Goal: Task Accomplishment & Management: Use online tool/utility

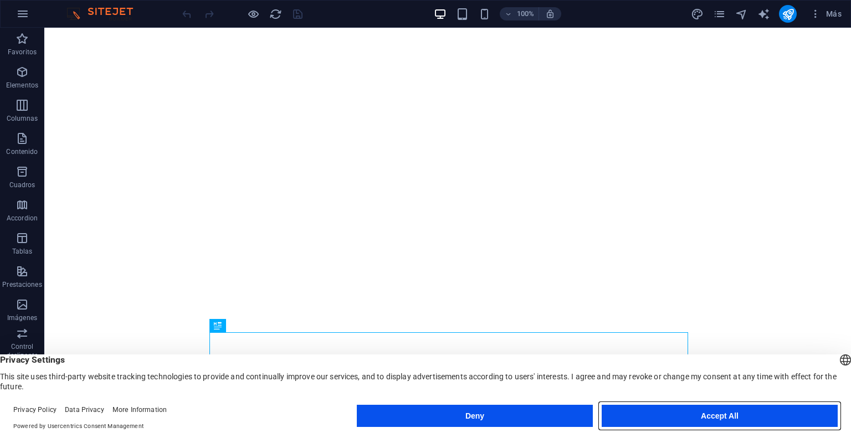
click at [701, 419] on button "Accept All" at bounding box center [720, 416] width 236 height 22
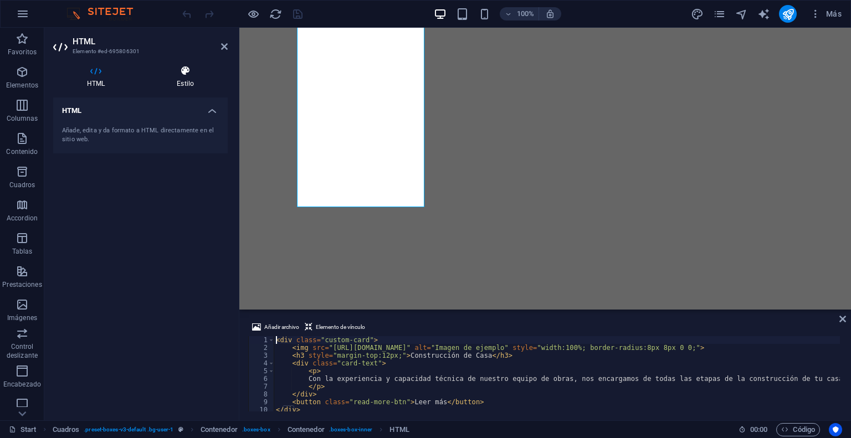
click at [188, 82] on h4 "Estilo" at bounding box center [185, 76] width 85 height 23
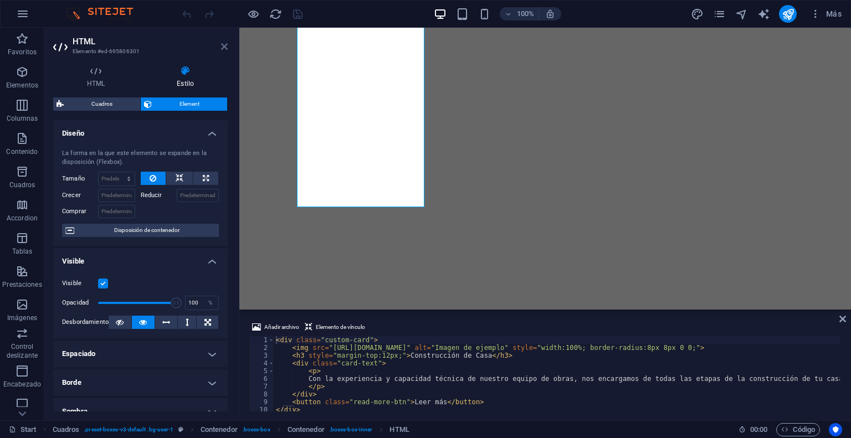
click at [227, 46] on icon at bounding box center [224, 46] width 7 height 9
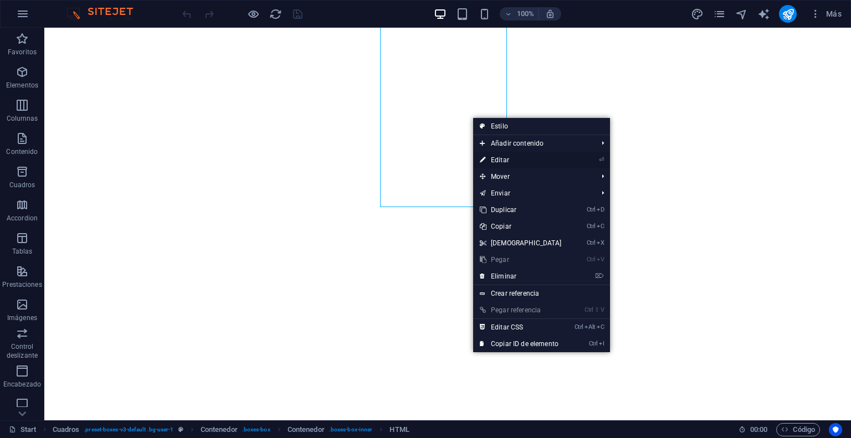
click at [508, 160] on link "⏎ Editar" at bounding box center [520, 160] width 95 height 17
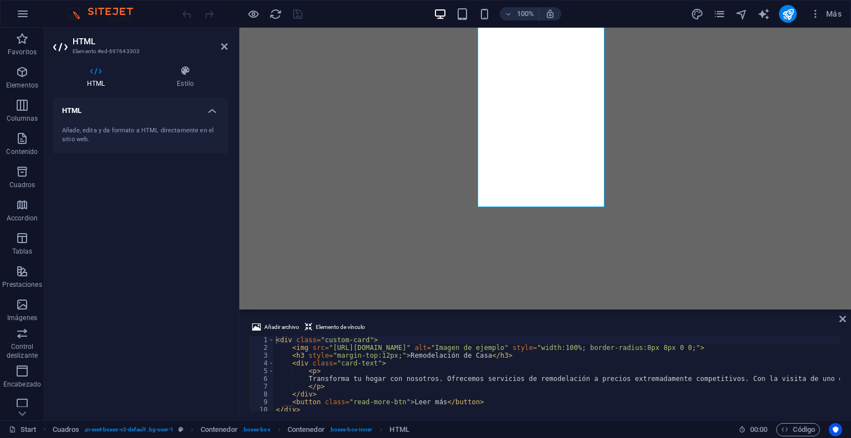
click at [613, 8] on div "100% Más" at bounding box center [513, 14] width 666 height 18
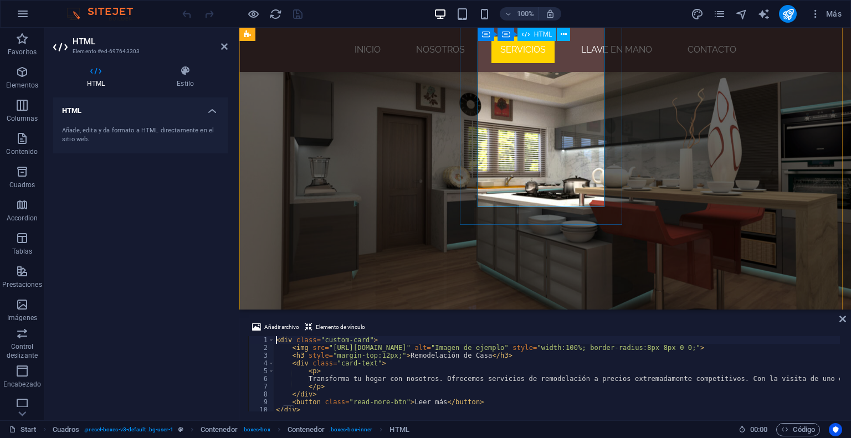
scroll to position [1554, 0]
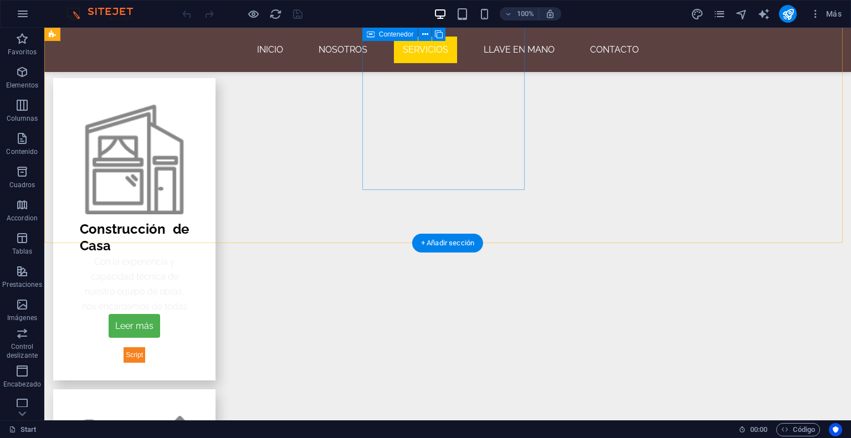
scroll to position [1940, 0]
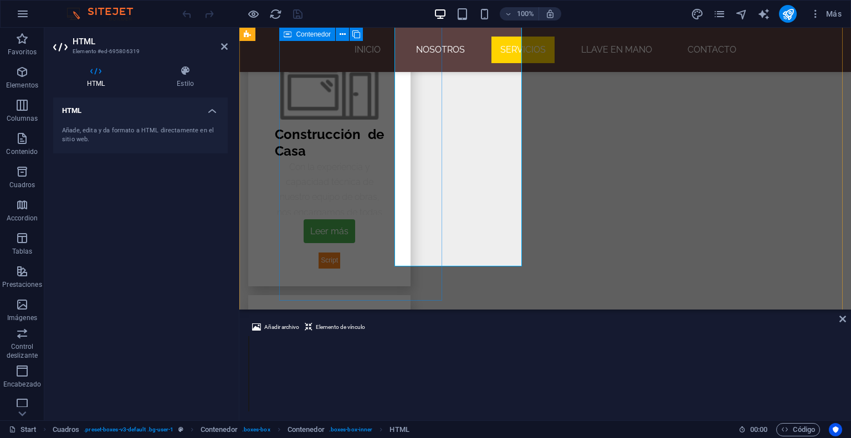
scroll to position [1832, 0]
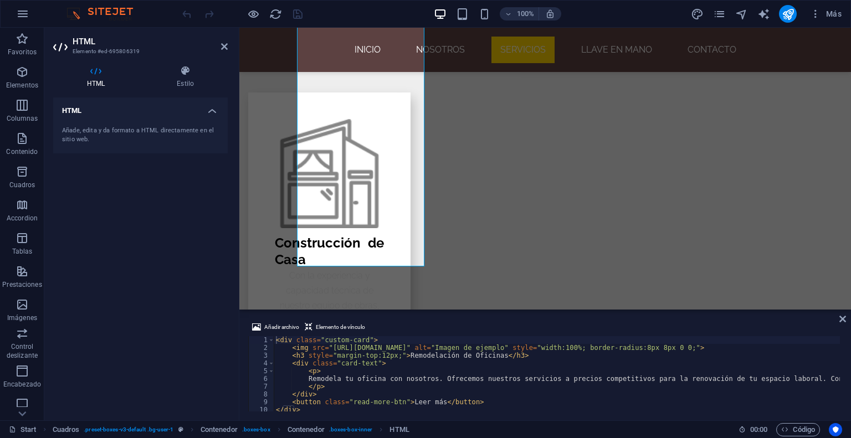
click at [205, 129] on div "Añade, edita y da formato a HTML directamente en el sitio web." at bounding box center [140, 135] width 157 height 18
click at [200, 79] on h4 "Estilo" at bounding box center [185, 76] width 85 height 23
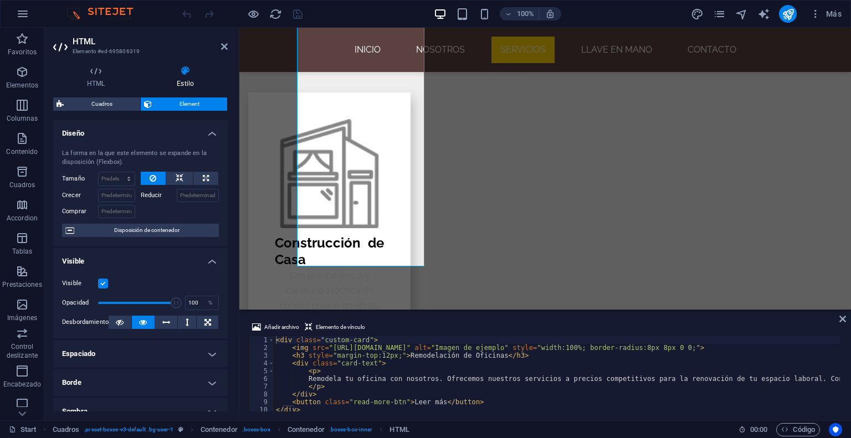
click at [213, 136] on h4 "Diseño" at bounding box center [140, 130] width 175 height 20
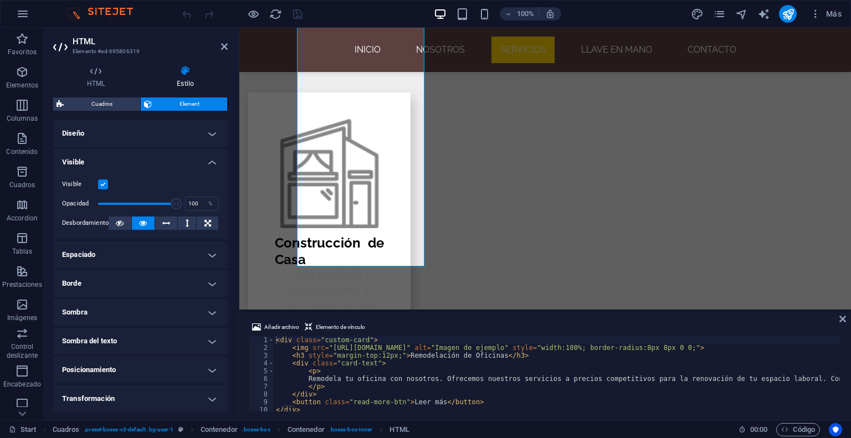
click at [213, 135] on h4 "Diseño" at bounding box center [140, 133] width 175 height 27
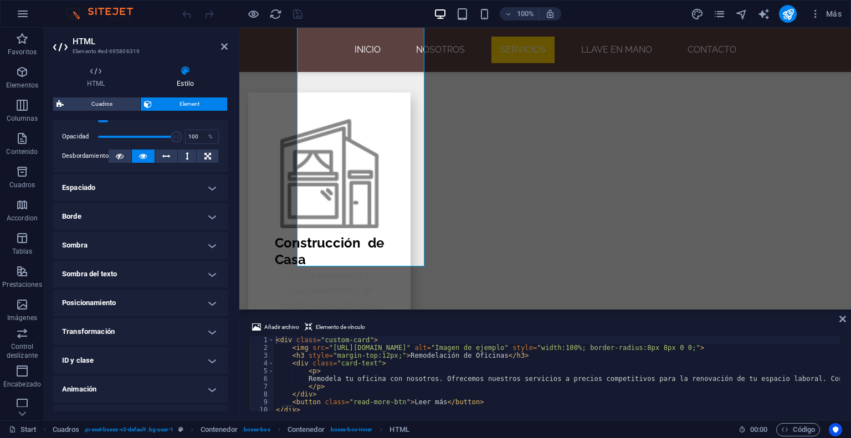
scroll to position [111, 0]
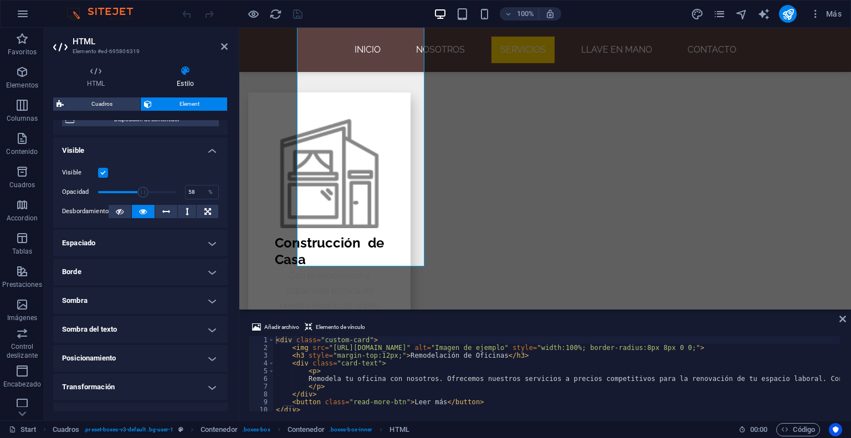
drag, startPoint x: 171, startPoint y: 191, endPoint x: 142, endPoint y: 190, distance: 28.8
click at [142, 190] on span at bounding box center [142, 192] width 11 height 11
type input "100"
drag, startPoint x: 142, startPoint y: 190, endPoint x: 187, endPoint y: 197, distance: 45.9
click at [187, 197] on div "Opacidad 100 %" at bounding box center [140, 192] width 157 height 17
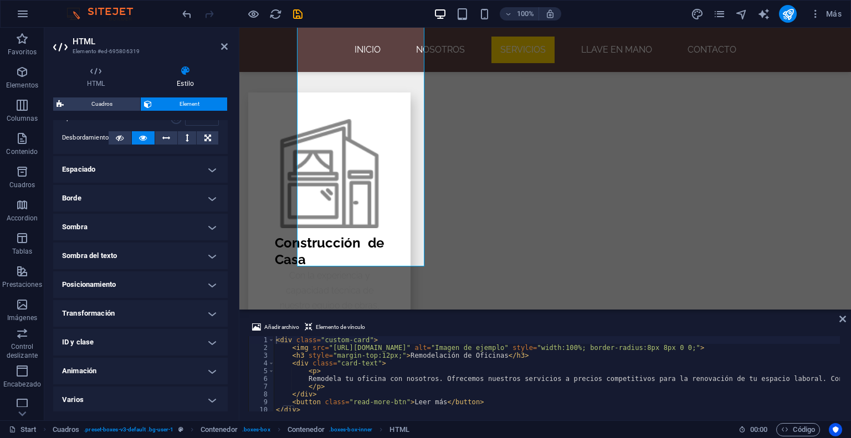
scroll to position [186, 0]
click at [26, 139] on icon "button" at bounding box center [22, 138] width 13 height 13
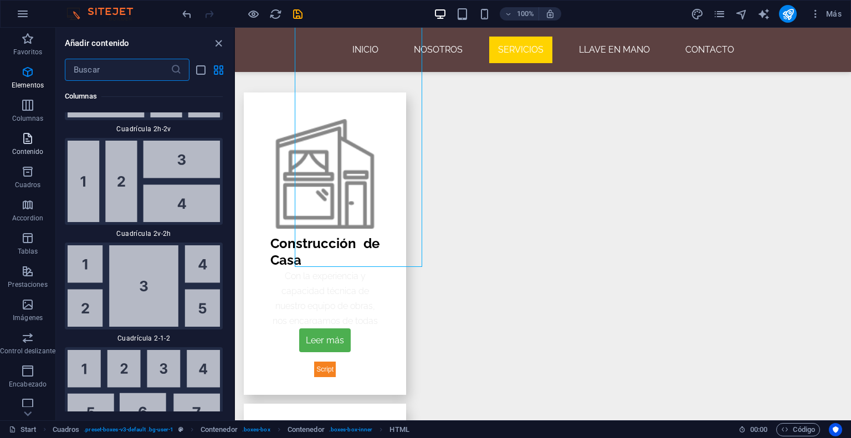
scroll to position [3579, 0]
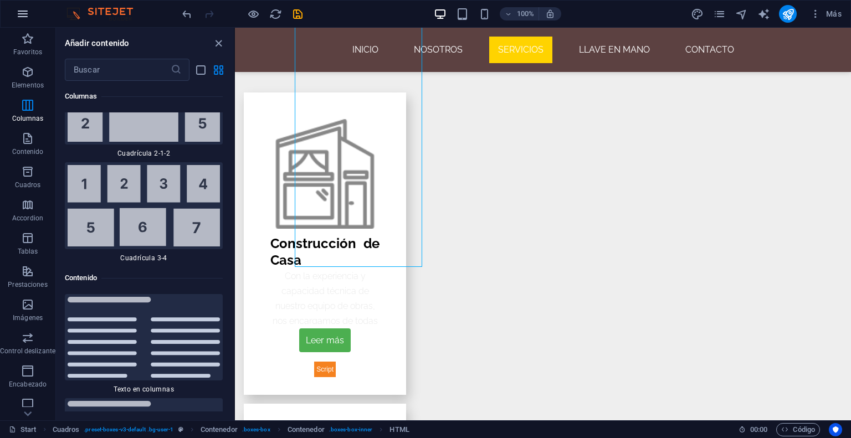
click at [19, 18] on icon "button" at bounding box center [22, 13] width 13 height 13
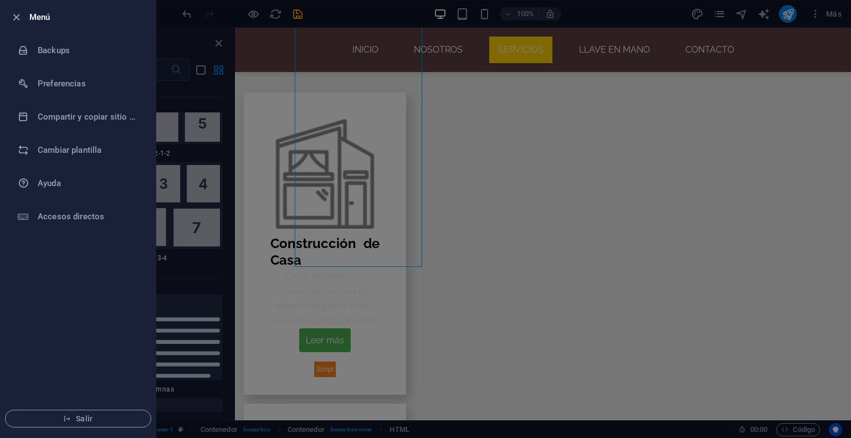
click at [253, 232] on div at bounding box center [425, 219] width 851 height 438
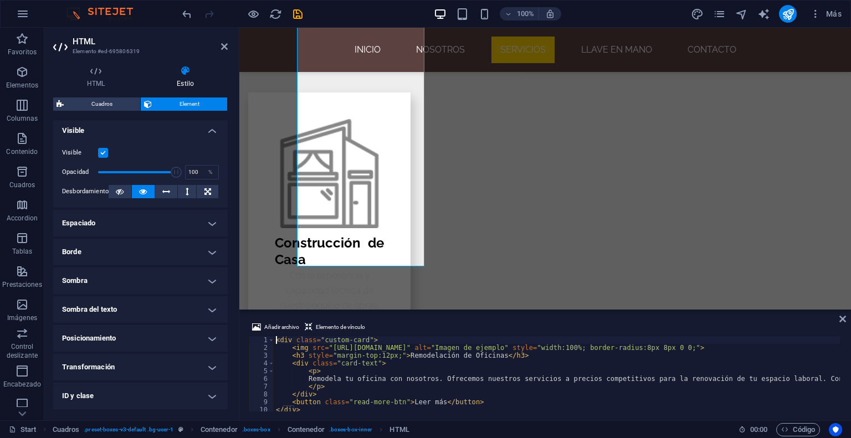
scroll to position [166, 0]
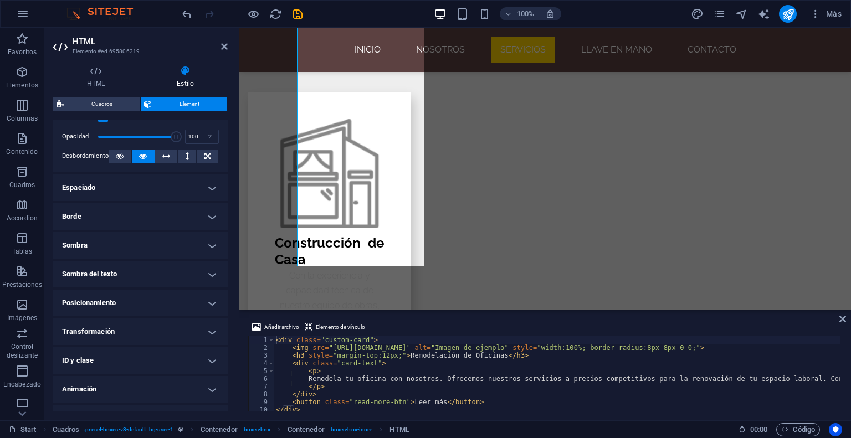
click at [214, 243] on h4 "Sombra" at bounding box center [140, 245] width 175 height 27
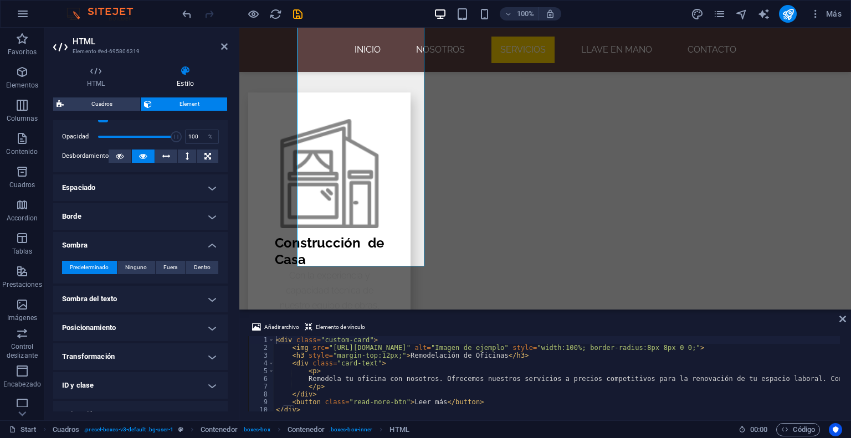
click at [208, 301] on h4 "Sombra del texto" at bounding box center [140, 299] width 175 height 27
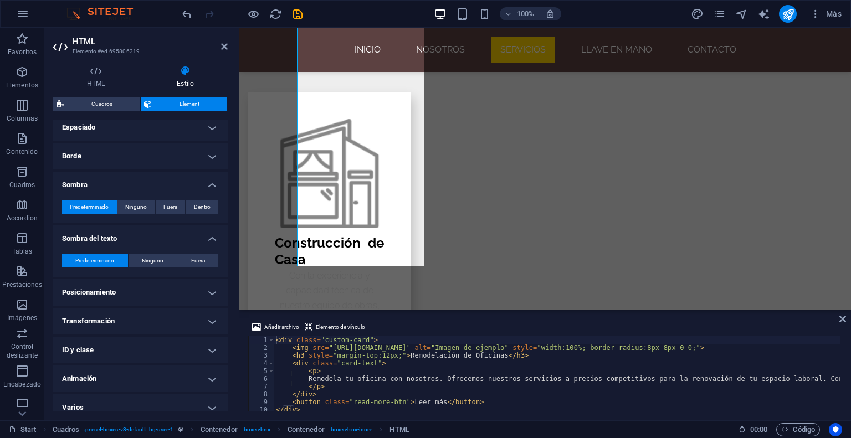
scroll to position [235, 0]
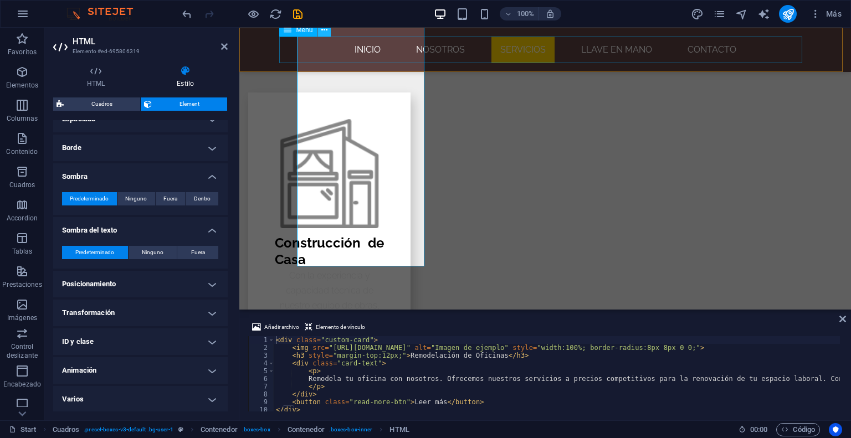
click at [324, 28] on icon at bounding box center [325, 30] width 6 height 12
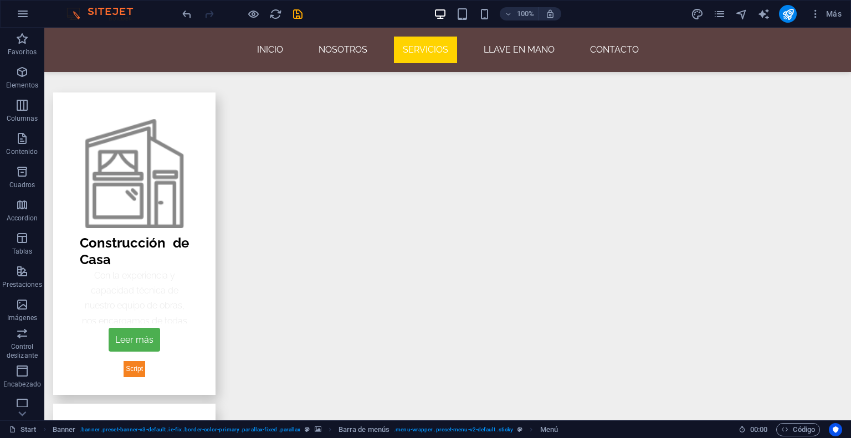
scroll to position [1940, 0]
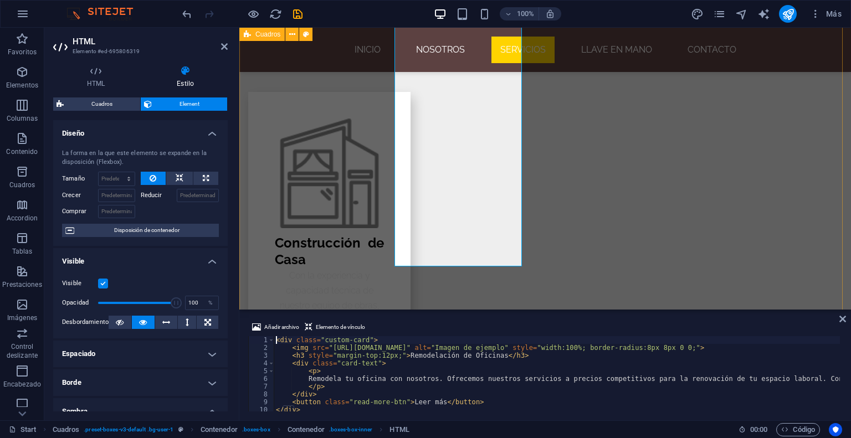
scroll to position [1832, 0]
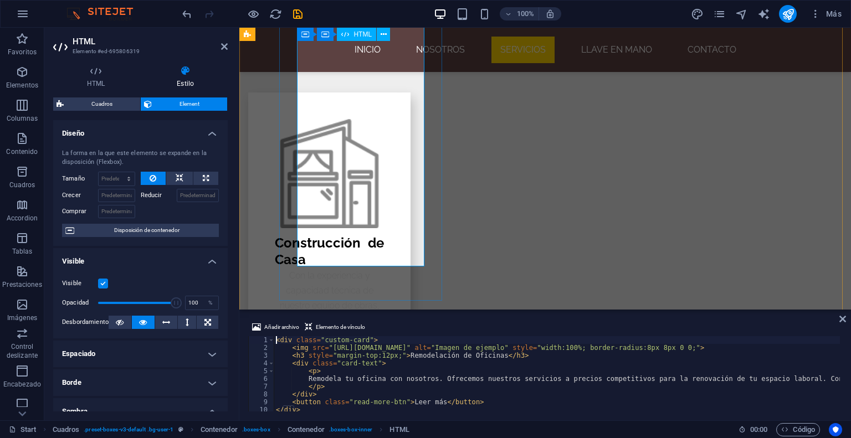
click at [818, 15] on icon "button" at bounding box center [815, 13] width 11 height 11
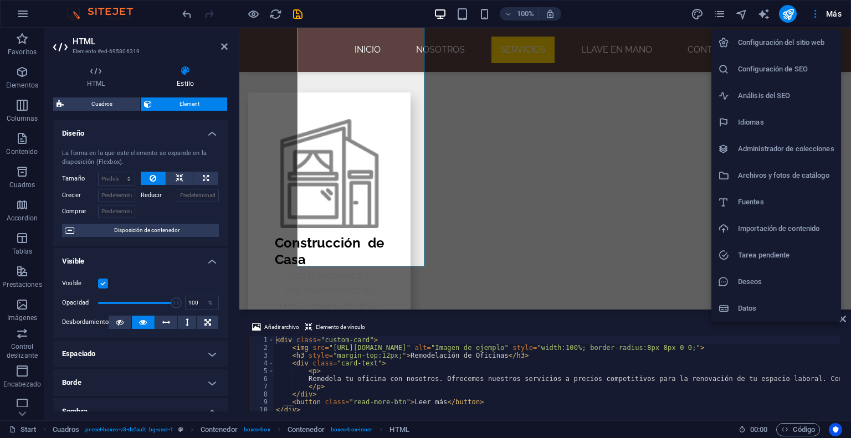
click at [400, 189] on div at bounding box center [425, 219] width 851 height 438
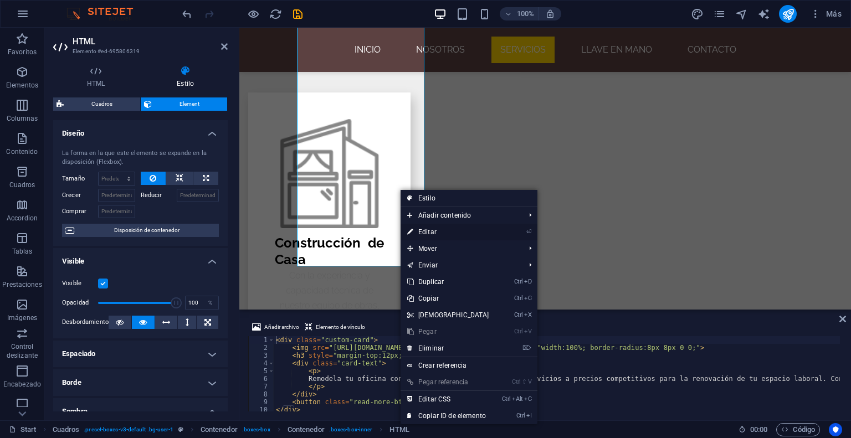
click at [435, 232] on link "⏎ Editar" at bounding box center [448, 232] width 95 height 17
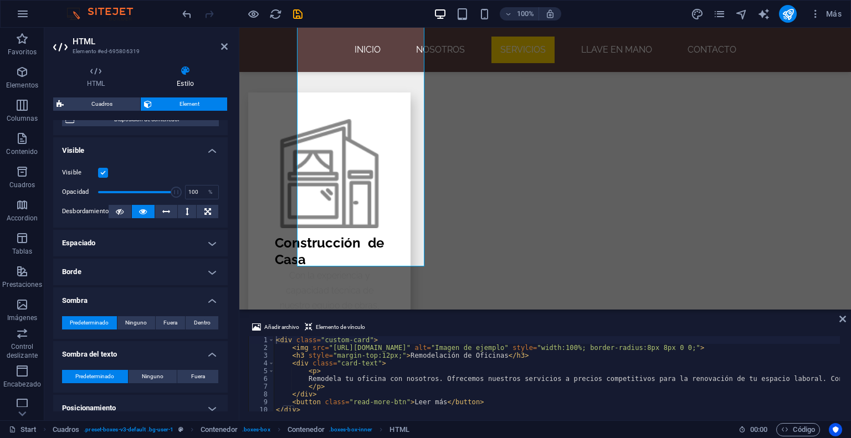
scroll to position [55, 0]
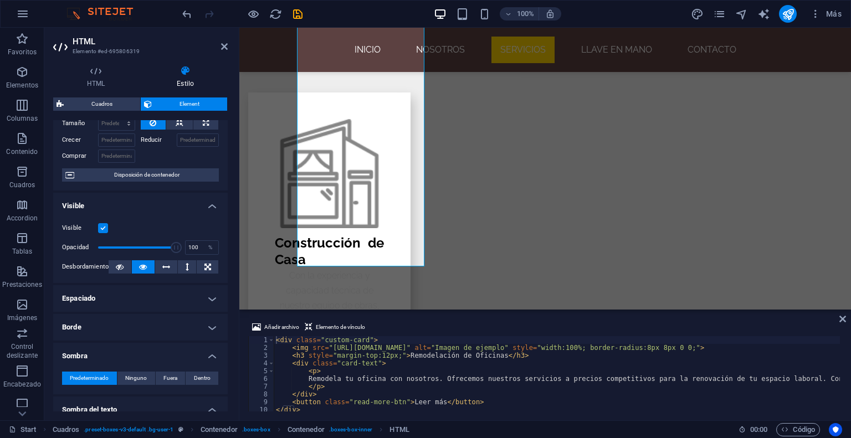
click at [102, 229] on label at bounding box center [103, 228] width 10 height 10
click at [0, 0] on input "Visible" at bounding box center [0, 0] width 0 height 0
click at [102, 229] on label at bounding box center [103, 228] width 10 height 10
click at [0, 0] on input "Visible" at bounding box center [0, 0] width 0 height 0
click at [106, 230] on label at bounding box center [103, 228] width 10 height 10
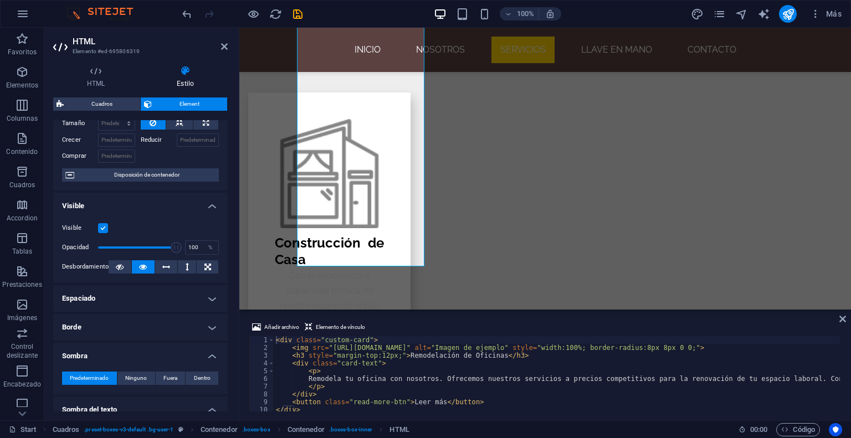
click at [0, 0] on input "Visible" at bounding box center [0, 0] width 0 height 0
click at [106, 230] on label at bounding box center [103, 228] width 10 height 10
click at [0, 0] on input "Visible" at bounding box center [0, 0] width 0 height 0
drag, startPoint x: 173, startPoint y: 248, endPoint x: 120, endPoint y: 246, distance: 53.2
click at [120, 246] on span at bounding box center [120, 247] width 11 height 11
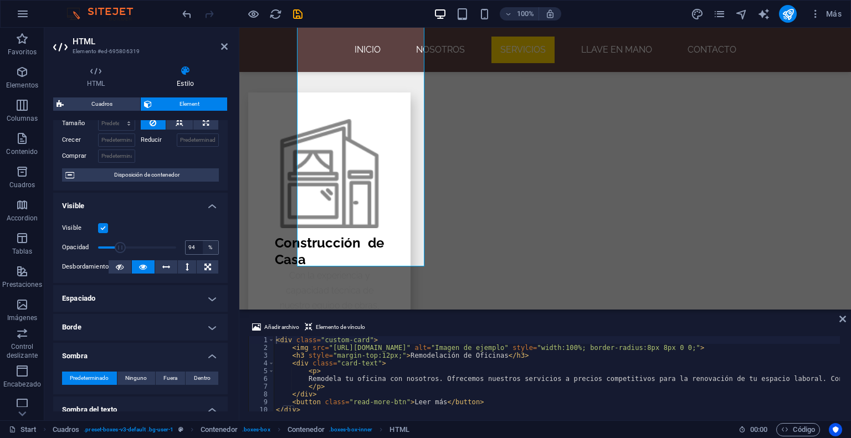
type input "100"
drag, startPoint x: 120, startPoint y: 246, endPoint x: 203, endPoint y: 253, distance: 84.0
click at [203, 253] on div "Opacidad 100 %" at bounding box center [140, 247] width 157 height 17
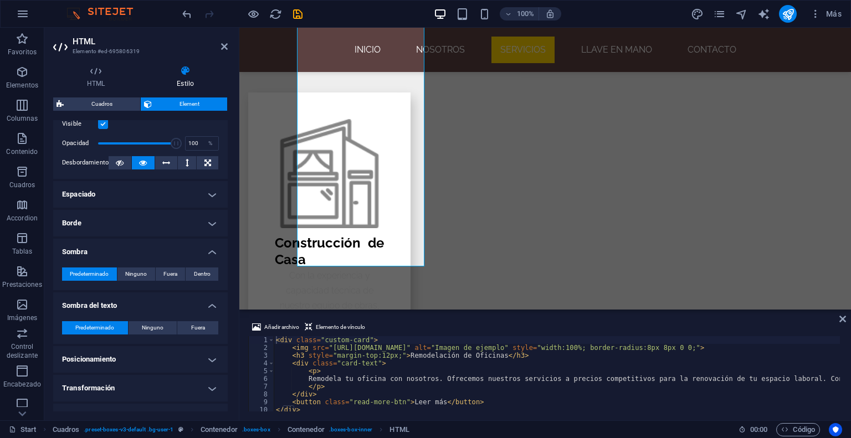
scroll to position [166, 0]
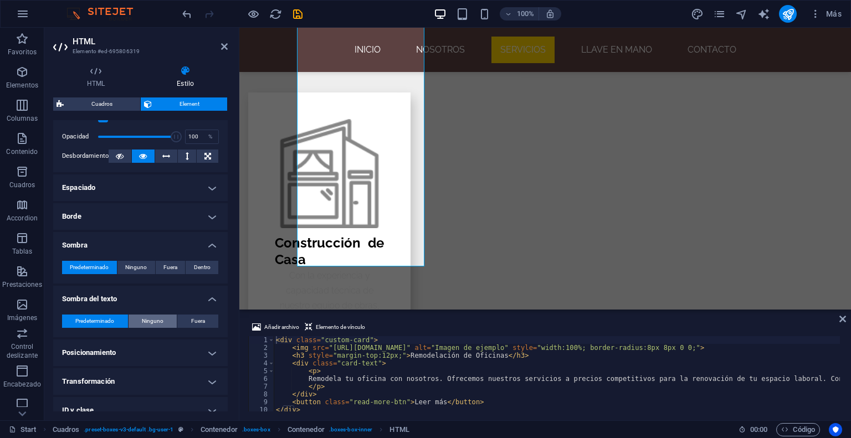
click at [154, 324] on span "Ninguno" at bounding box center [153, 321] width 22 height 13
drag, startPoint x: 270, startPoint y: 13, endPoint x: 453, endPoint y: 7, distance: 183.6
click at [270, 13] on icon "reload" at bounding box center [275, 14] width 13 height 13
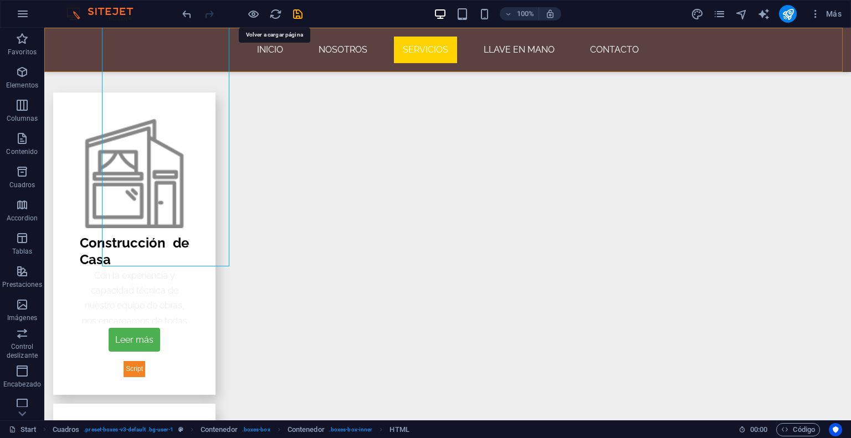
scroll to position [1940, 0]
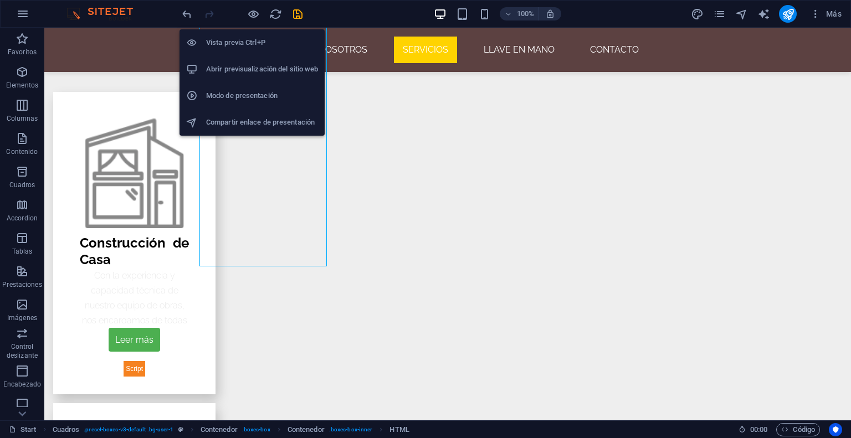
click at [253, 46] on h6 "Vista previa Ctrl+P" at bounding box center [262, 42] width 112 height 13
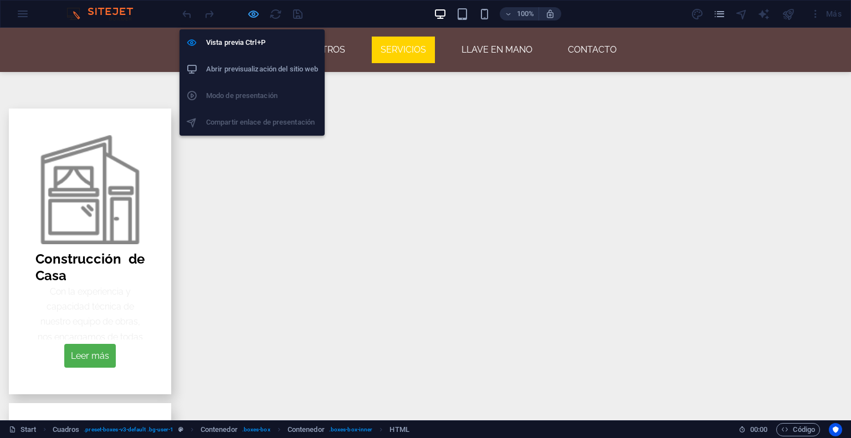
click at [256, 13] on icon "button" at bounding box center [253, 14] width 13 height 13
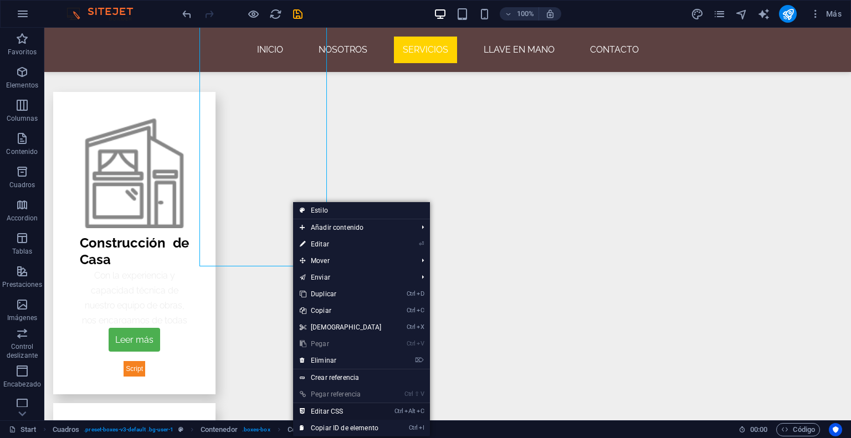
click at [330, 410] on link "Ctrl Alt C Editar CSS" at bounding box center [340, 412] width 95 height 17
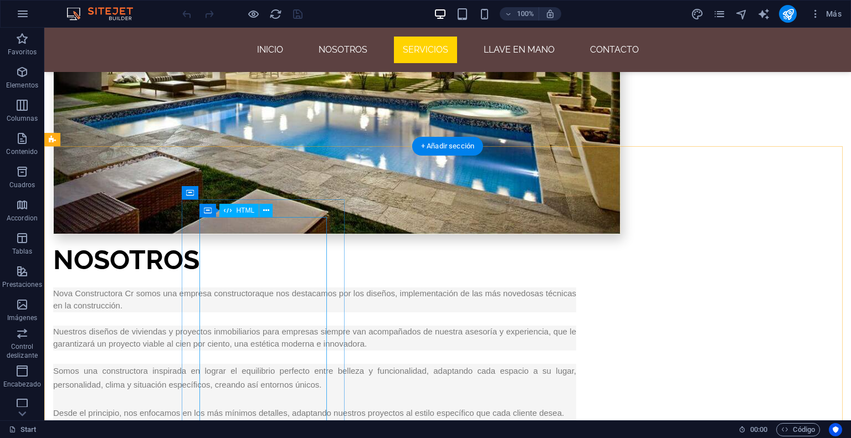
scroll to position [1441, 0]
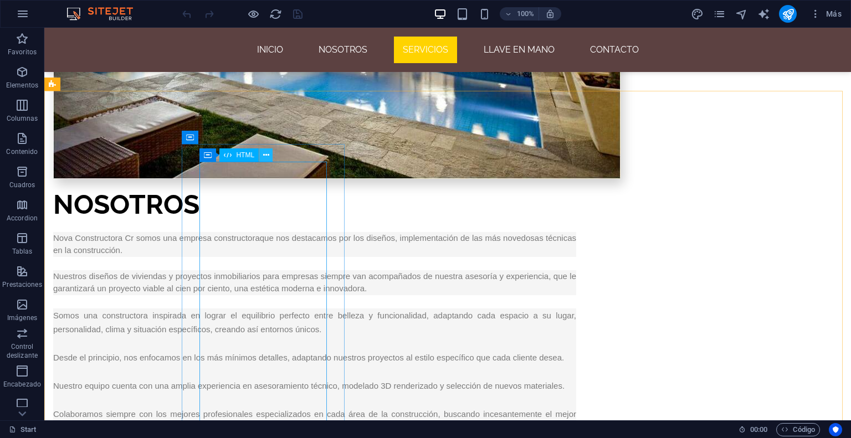
click at [262, 154] on button at bounding box center [265, 155] width 13 height 13
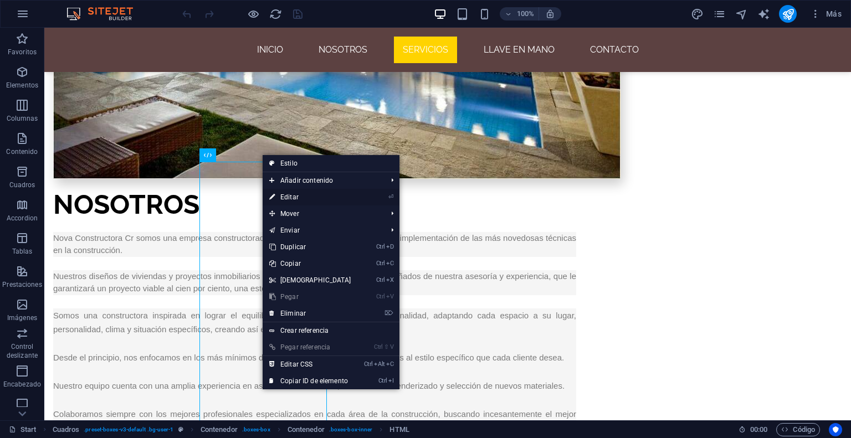
click at [316, 193] on link "⏎ Editar" at bounding box center [310, 197] width 95 height 17
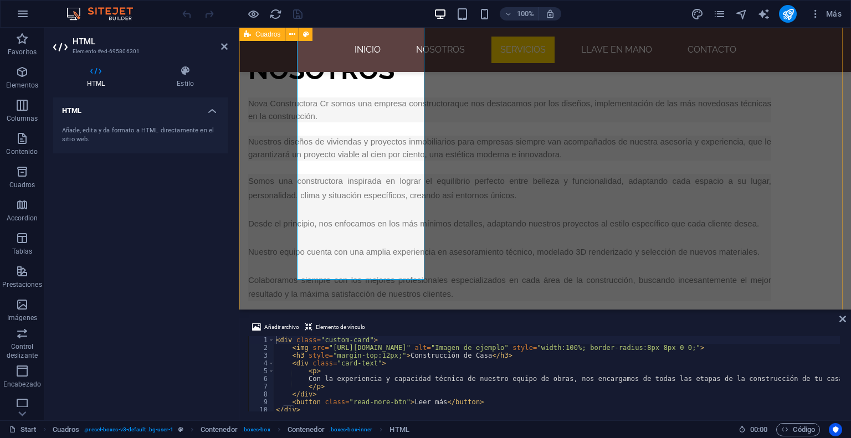
scroll to position [1554, 0]
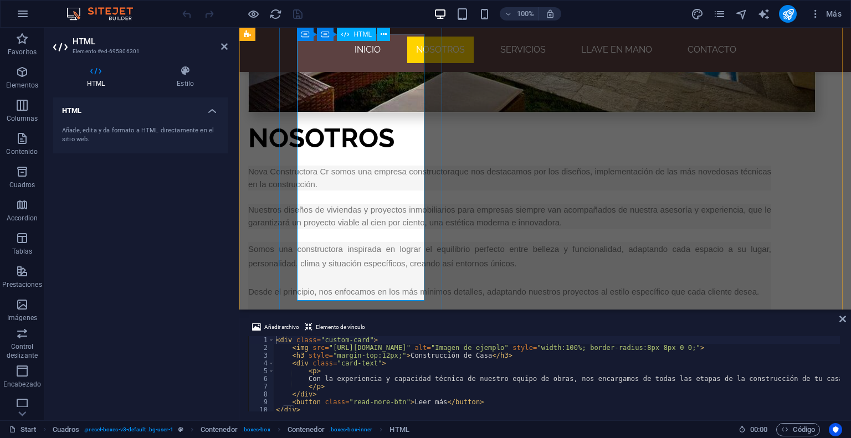
scroll to position [1388, 0]
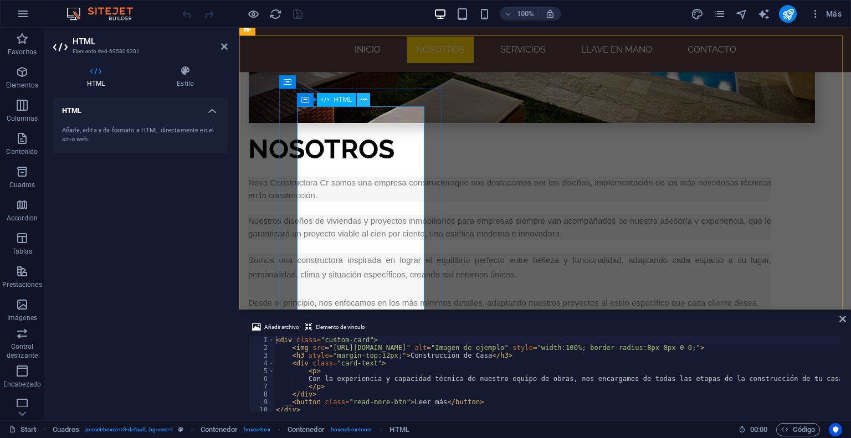
click at [364, 101] on icon at bounding box center [364, 100] width 6 height 12
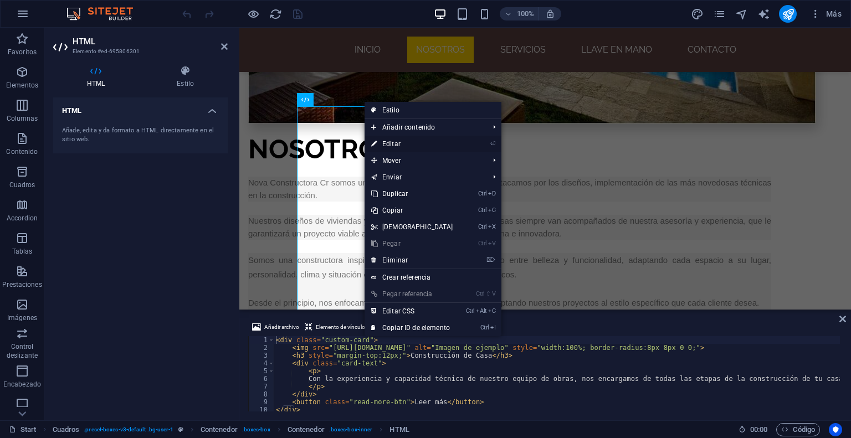
click at [395, 145] on link "⏎ Editar" at bounding box center [412, 144] width 95 height 17
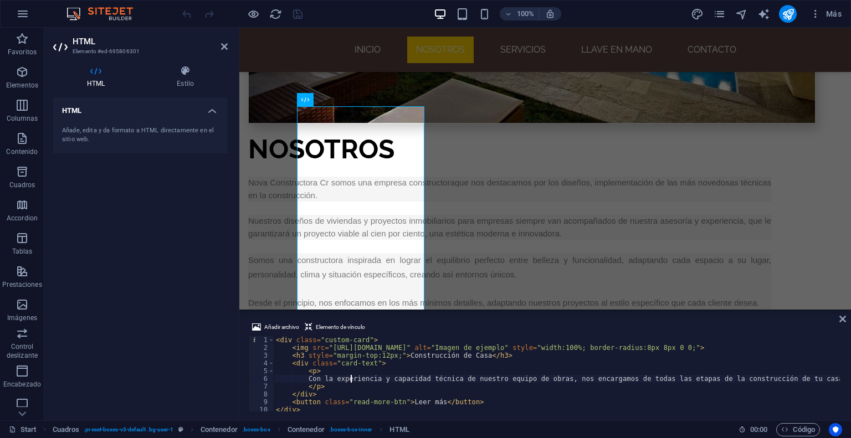
type textarea "Con la experiencia y capacidad técnica de nuestro equipo de obras, nos encargam…"
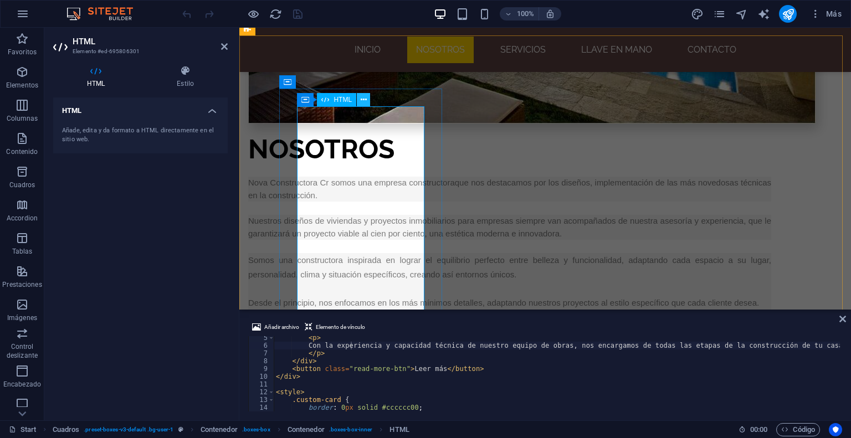
click at [363, 101] on icon at bounding box center [364, 100] width 6 height 12
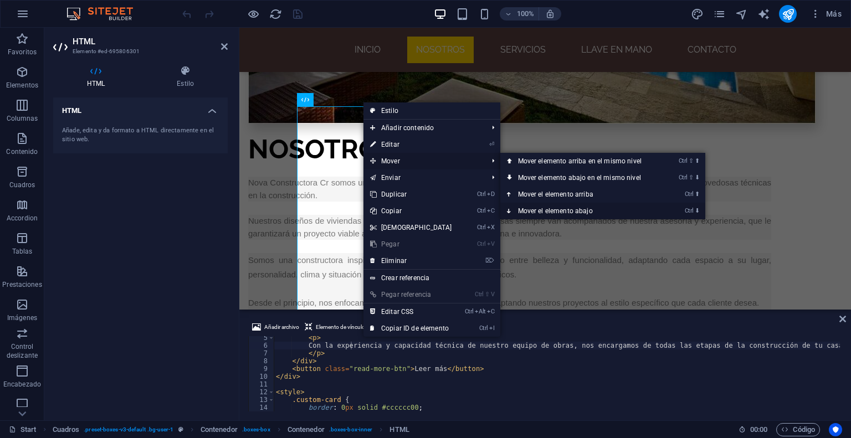
click at [565, 209] on link "Ctrl ⬇ Mover el elemento abajo" at bounding box center [583, 211] width 164 height 17
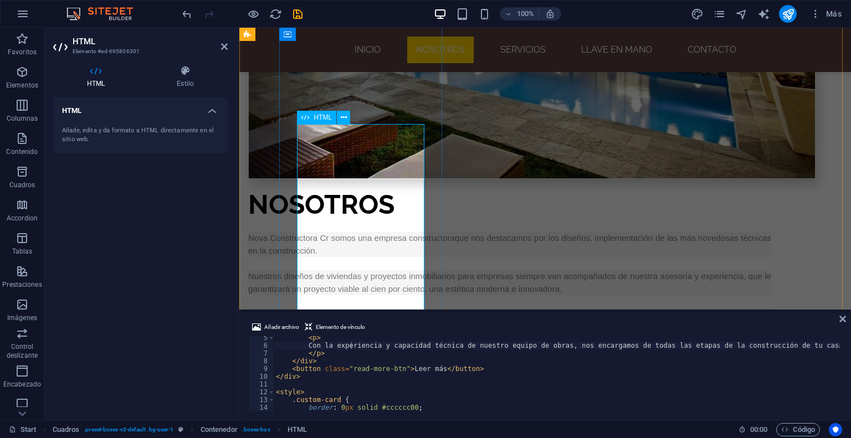
scroll to position [1333, 0]
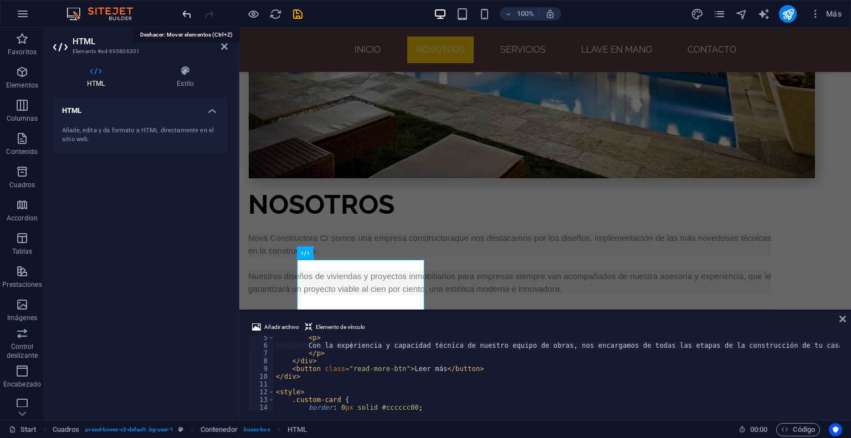
click at [186, 14] on icon "undo" at bounding box center [187, 14] width 13 height 13
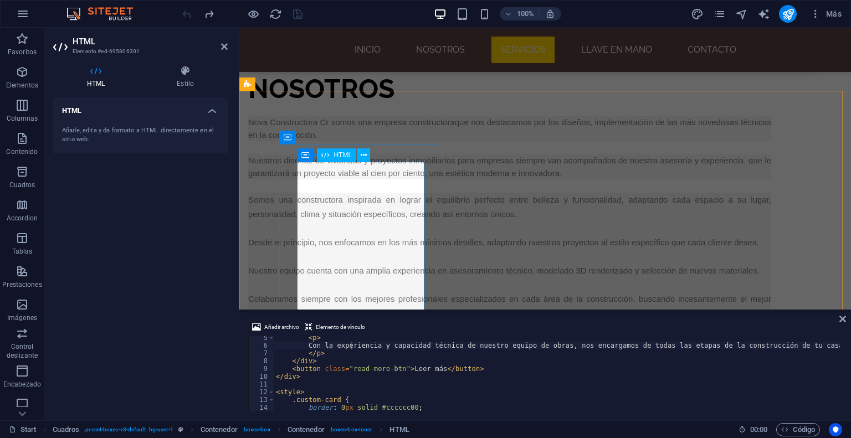
scroll to position [1499, 0]
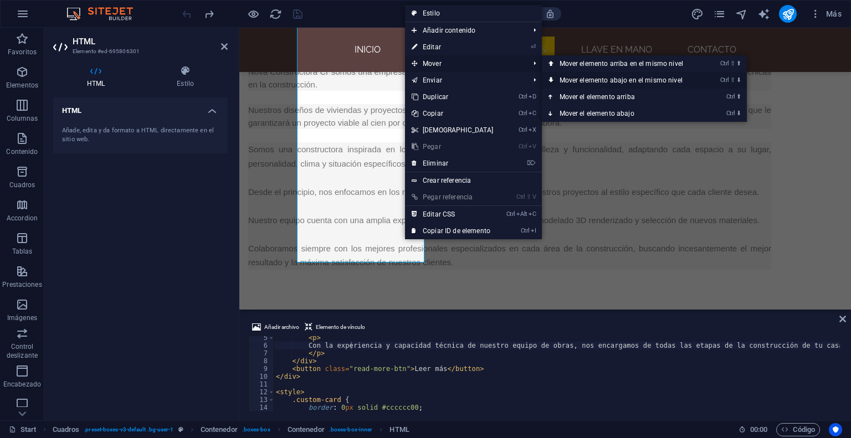
click at [598, 81] on link "Ctrl ⇧ ⬇ Mover elemento abajo en el mismo nivel" at bounding box center [624, 80] width 164 height 17
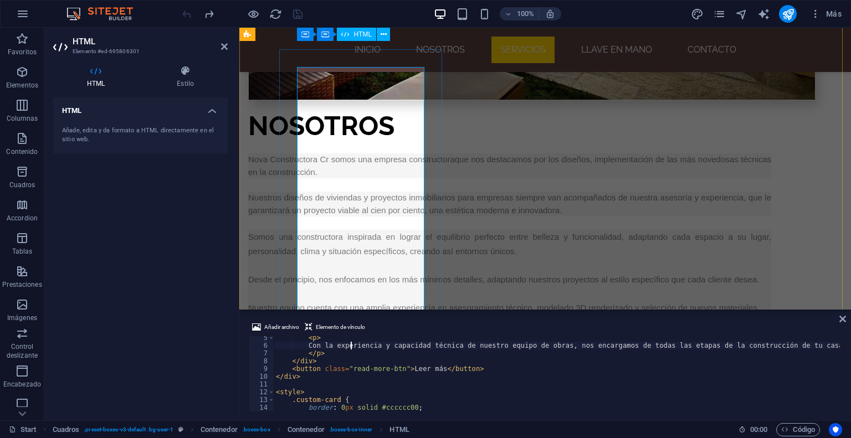
scroll to position [1388, 0]
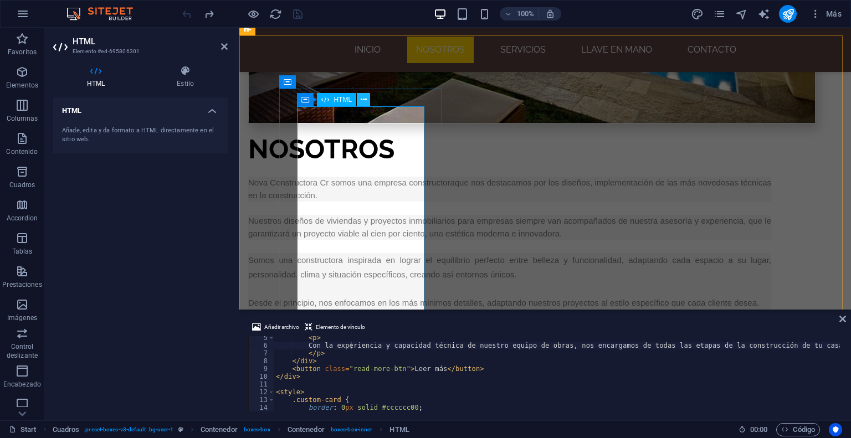
click at [361, 101] on icon at bounding box center [364, 100] width 6 height 12
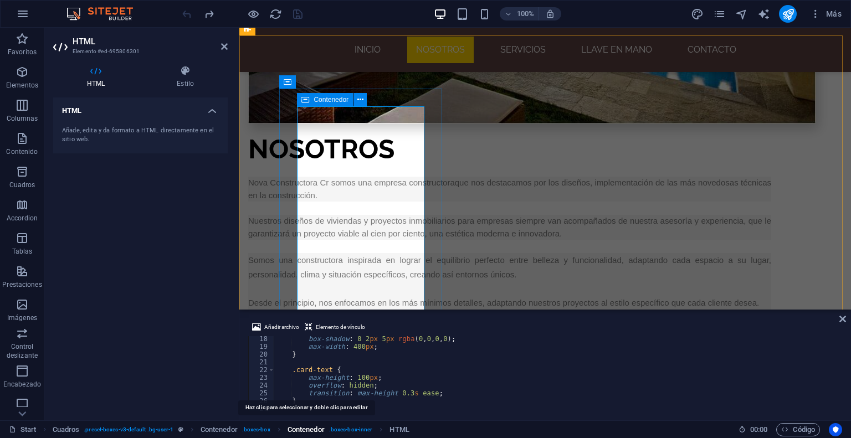
click at [296, 430] on span "Contenedor" at bounding box center [306, 430] width 37 height 13
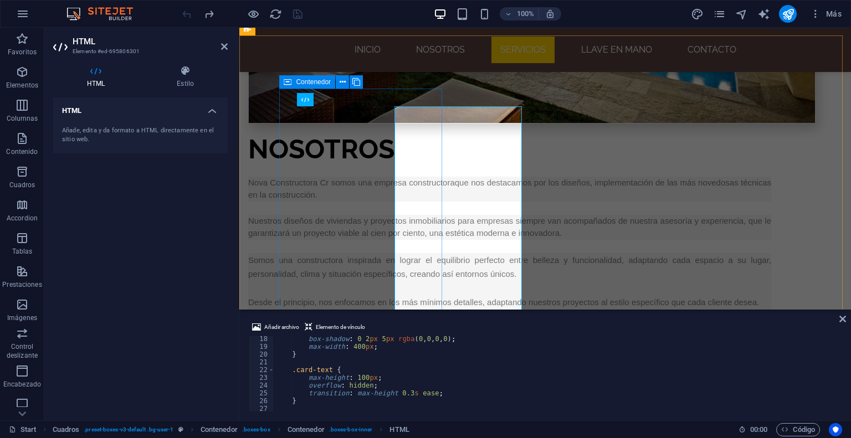
scroll to position [1388, 0]
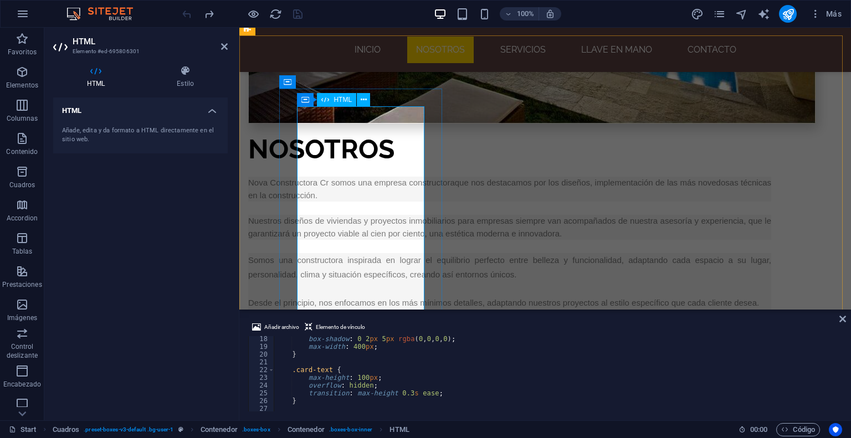
click at [337, 103] on span "HTML" at bounding box center [343, 99] width 18 height 7
click at [366, 102] on button at bounding box center [363, 99] width 13 height 13
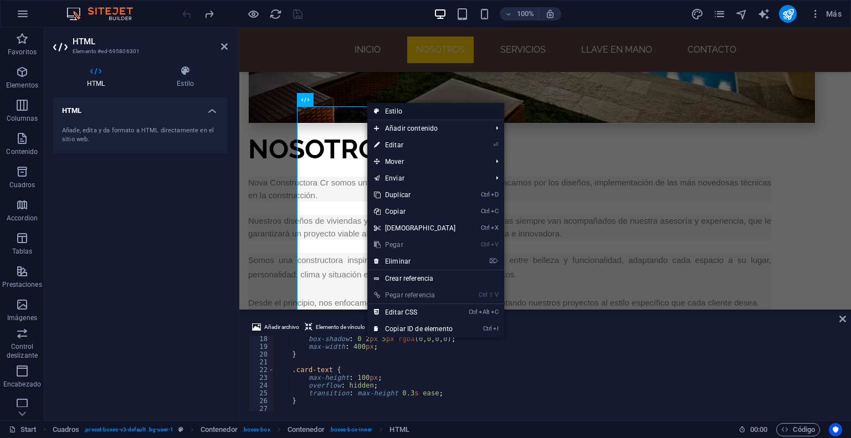
click at [404, 115] on link "Estilo" at bounding box center [436, 111] width 137 height 17
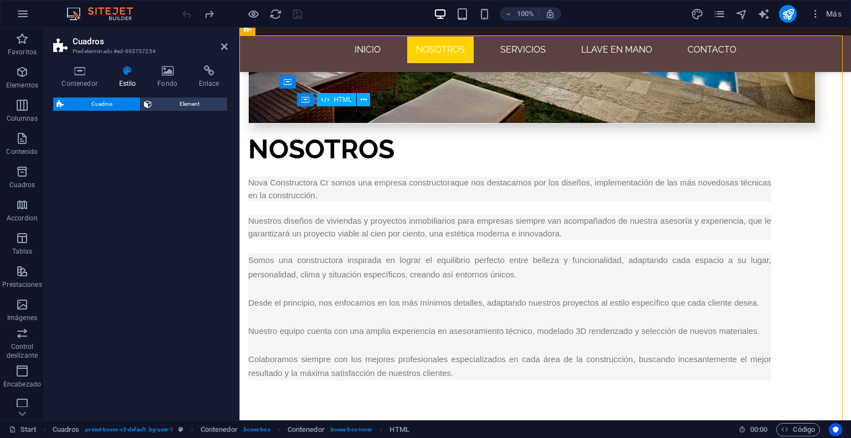
select select "rem"
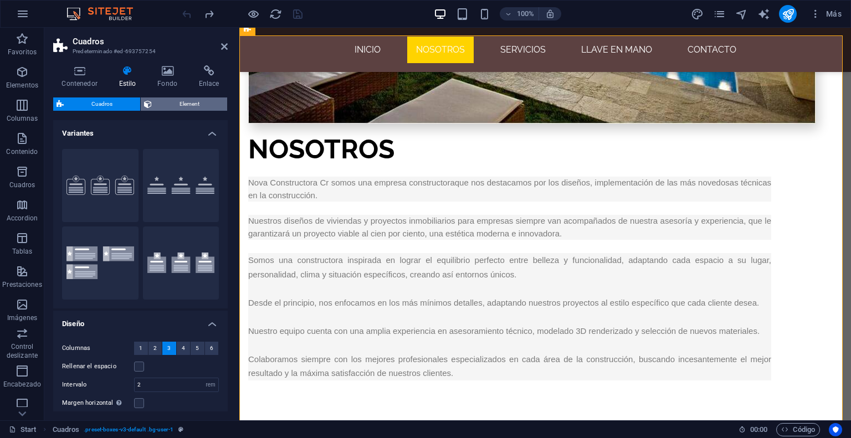
click at [182, 104] on span "Element" at bounding box center [189, 104] width 69 height 13
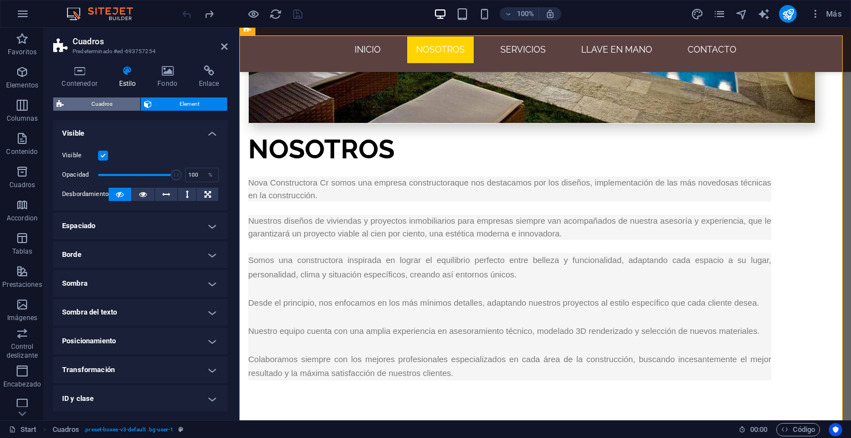
click at [106, 106] on span "Cuadros" at bounding box center [102, 104] width 70 height 13
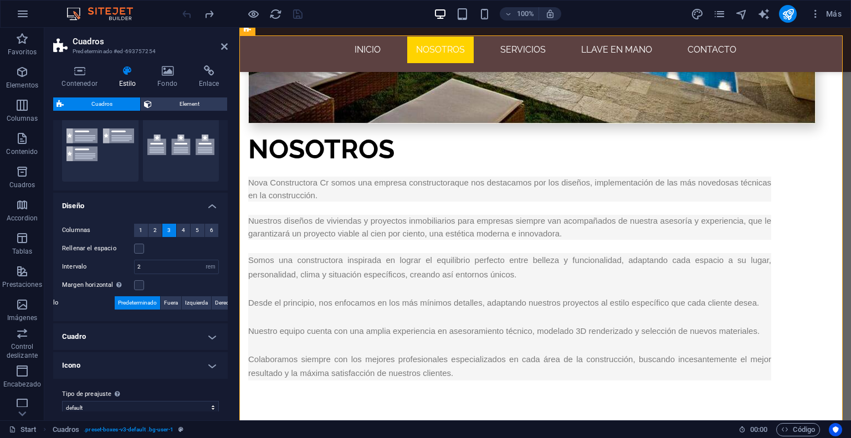
scroll to position [129, 0]
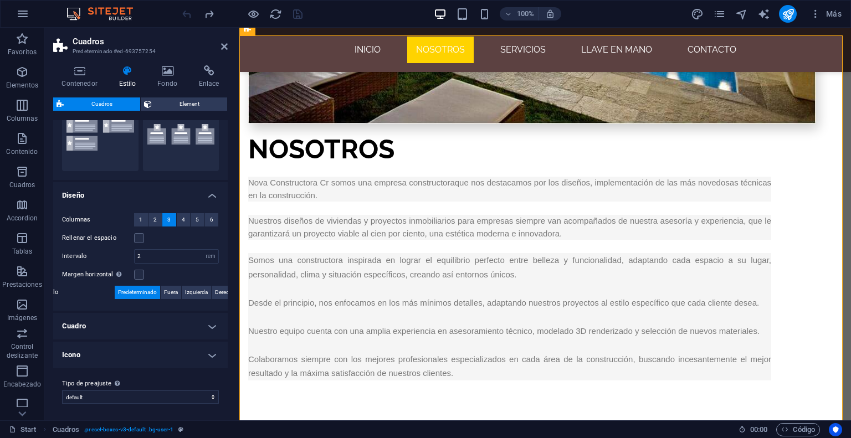
click at [210, 328] on h4 "Cuadro" at bounding box center [140, 326] width 175 height 27
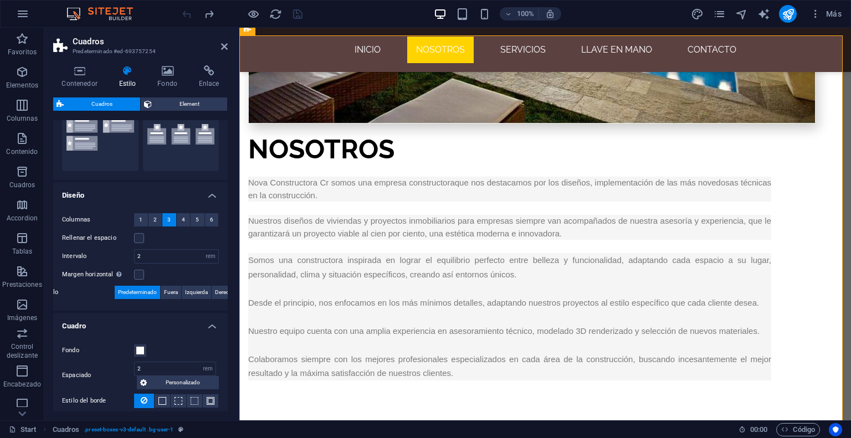
click at [210, 328] on h4 "Cuadro" at bounding box center [140, 323] width 175 height 20
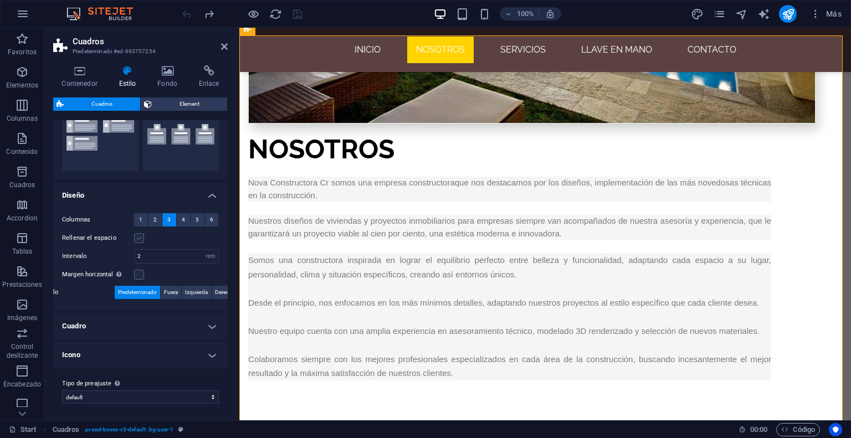
click at [135, 239] on label at bounding box center [139, 238] width 10 height 10
click at [0, 0] on input "Rellenar el espacio" at bounding box center [0, 0] width 0 height 0
click at [136, 239] on label at bounding box center [139, 238] width 10 height 10
click at [0, 0] on input "Rellenar el espacio" at bounding box center [0, 0] width 0 height 0
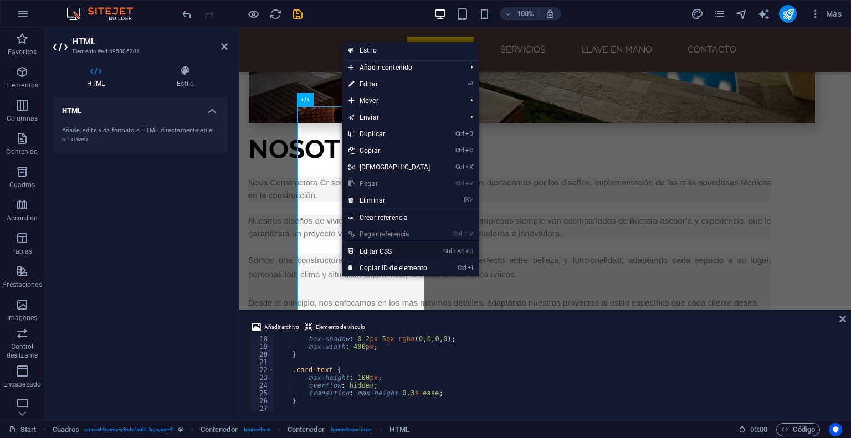
click at [375, 252] on link "Ctrl Alt C Editar CSS" at bounding box center [389, 251] width 95 height 17
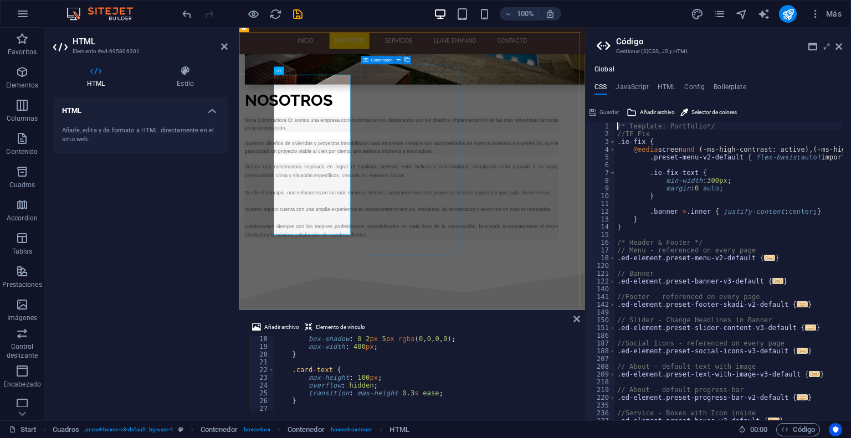
scroll to position [1368, 0]
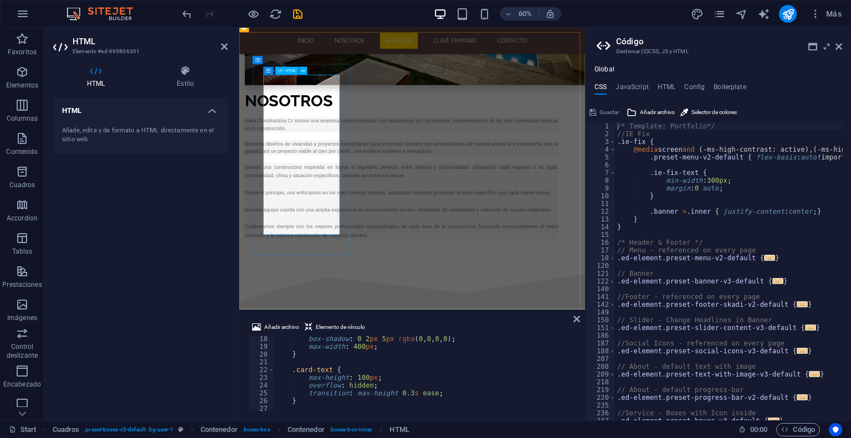
click at [839, 49] on icon at bounding box center [839, 46] width 7 height 9
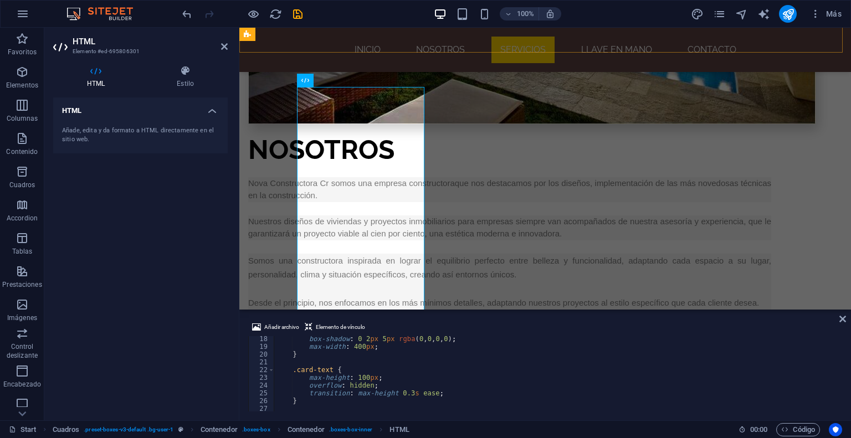
scroll to position [1388, 0]
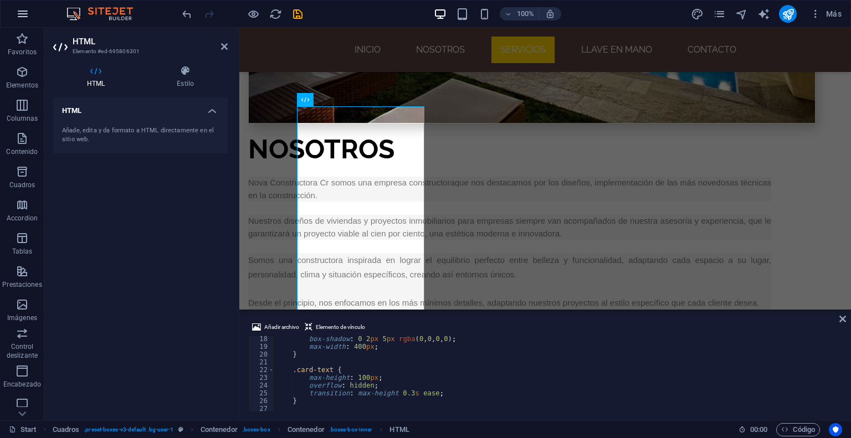
click at [19, 17] on icon "button" at bounding box center [22, 13] width 13 height 13
